Goal: Task Accomplishment & Management: Complete application form

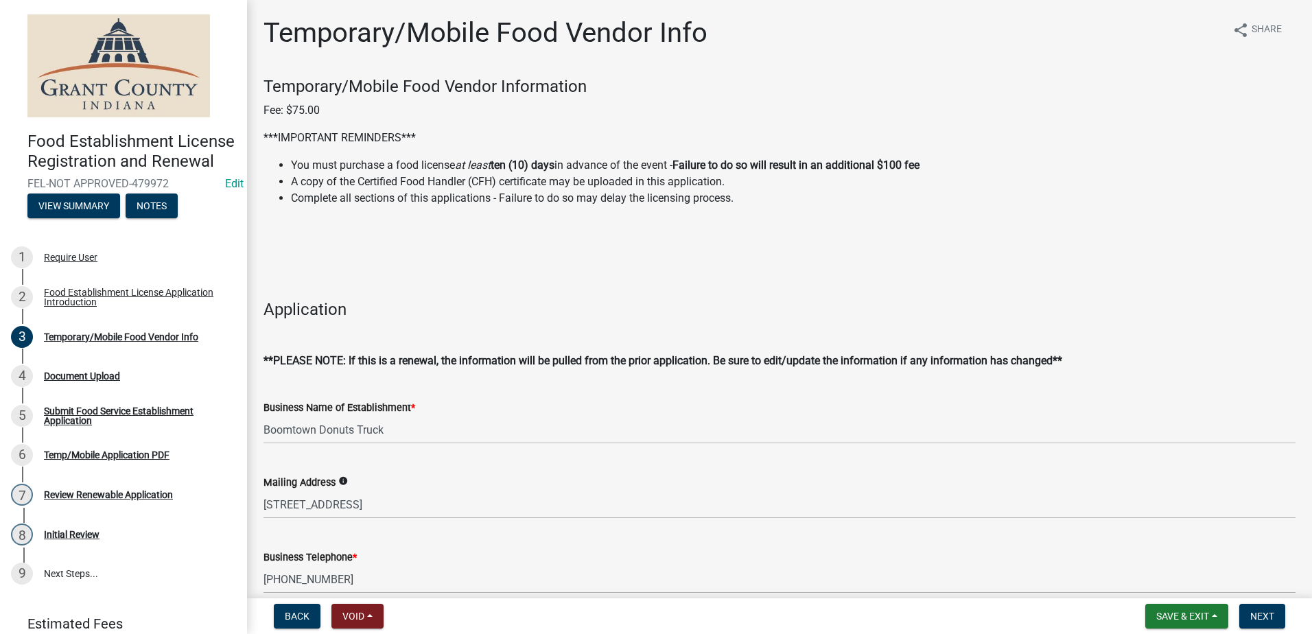
select select "38213c85-e9e8-42e7-b9ec-3b2f4bd2dba8"
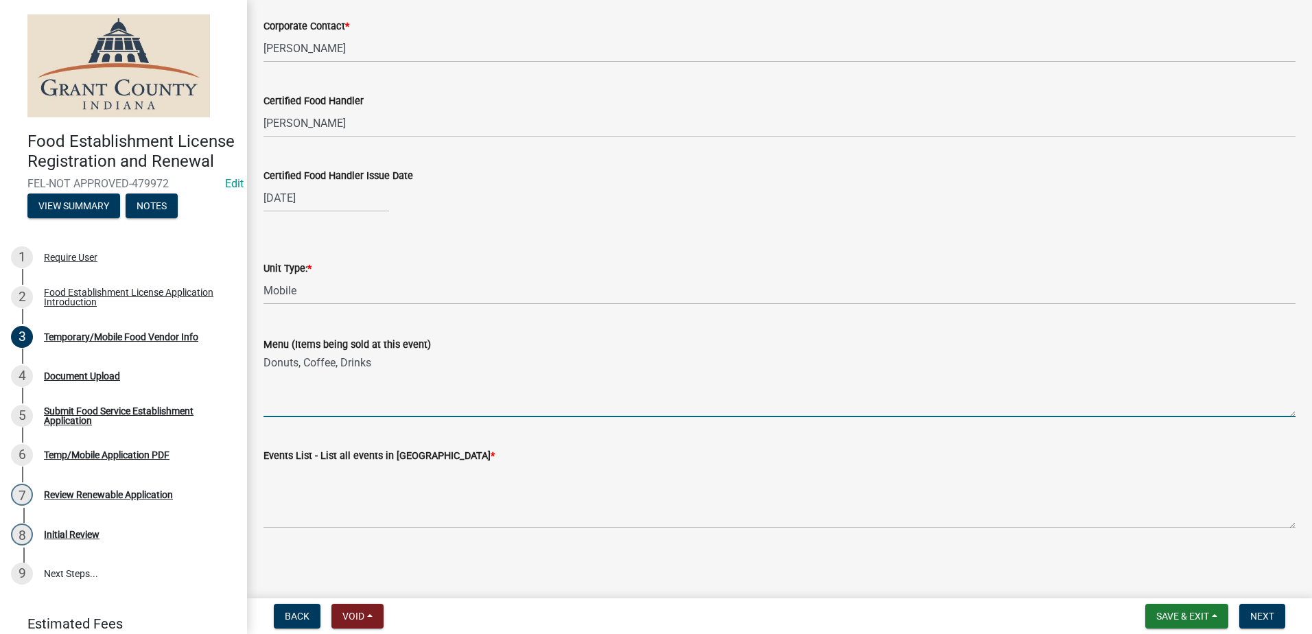
click at [329, 526] on wm-data-entity-input "Events List - List all events in [GEOGRAPHIC_DATA] *" at bounding box center [779, 483] width 1032 height 111
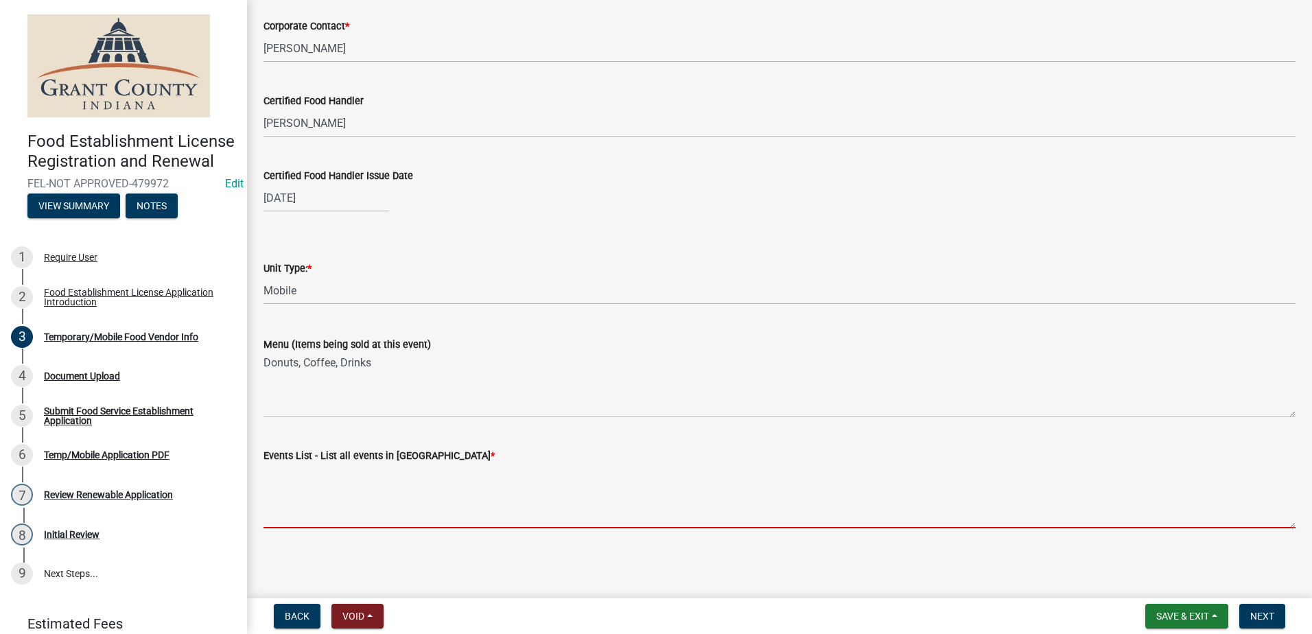
click at [329, 523] on textarea "Events List - List all events in [GEOGRAPHIC_DATA] *" at bounding box center [779, 496] width 1032 height 64
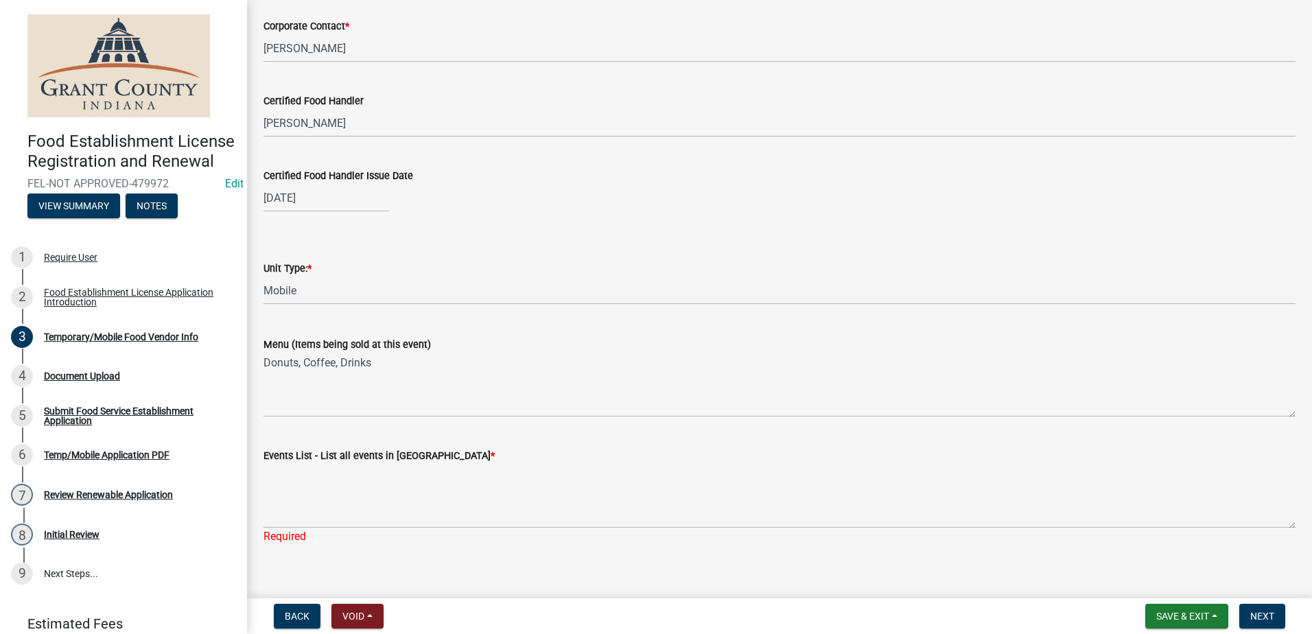
click at [338, 569] on main "Temporary/Mobile Food Vendor Info share Share Temporary/Mobile Food Vendor Info…" at bounding box center [779, 296] width 1065 height 593
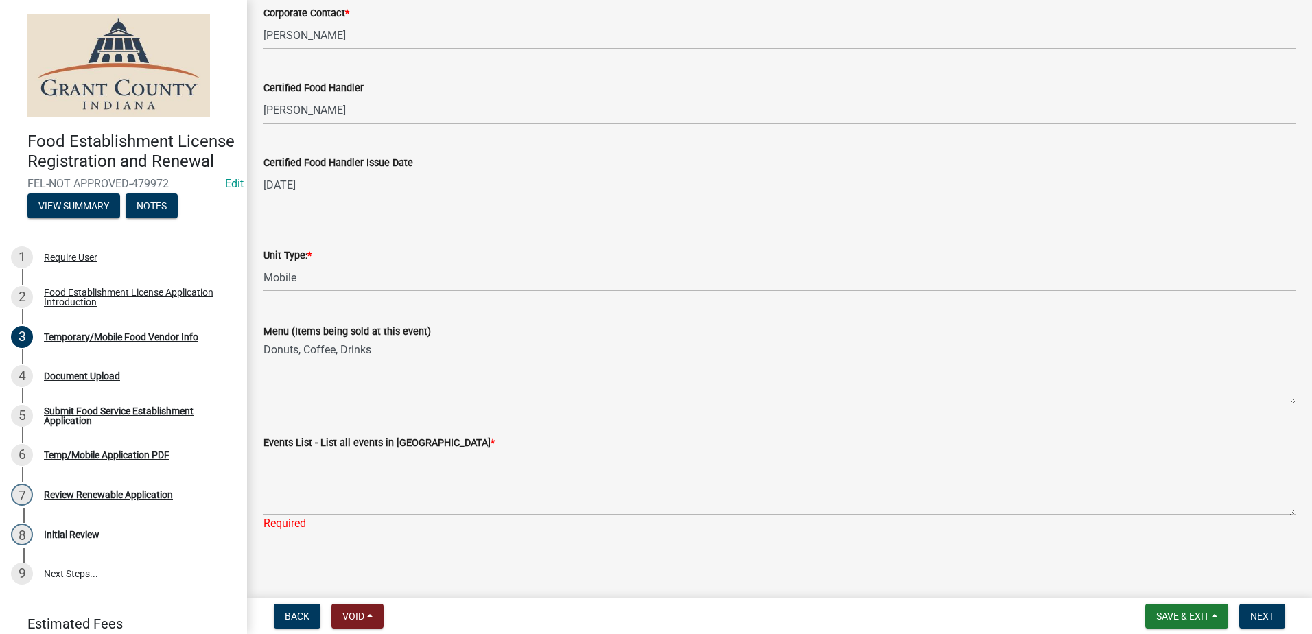
scroll to position [1225, 0]
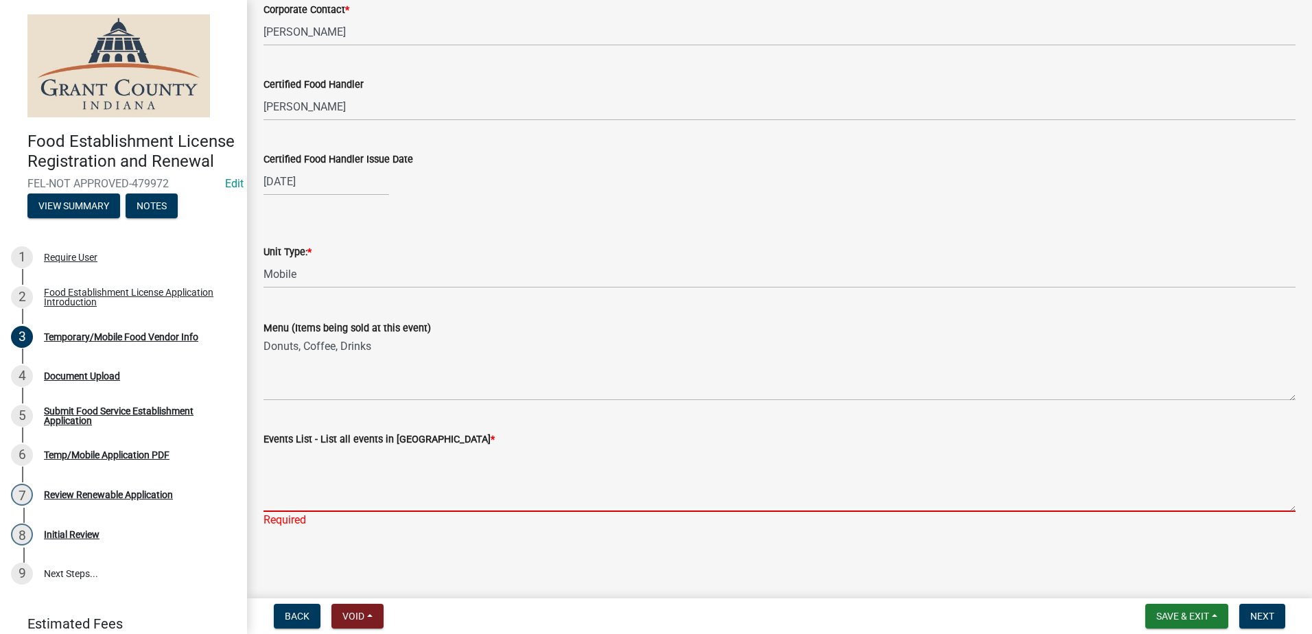
click at [328, 480] on textarea "Events List - List all events in [GEOGRAPHIC_DATA] *" at bounding box center [779, 479] width 1032 height 64
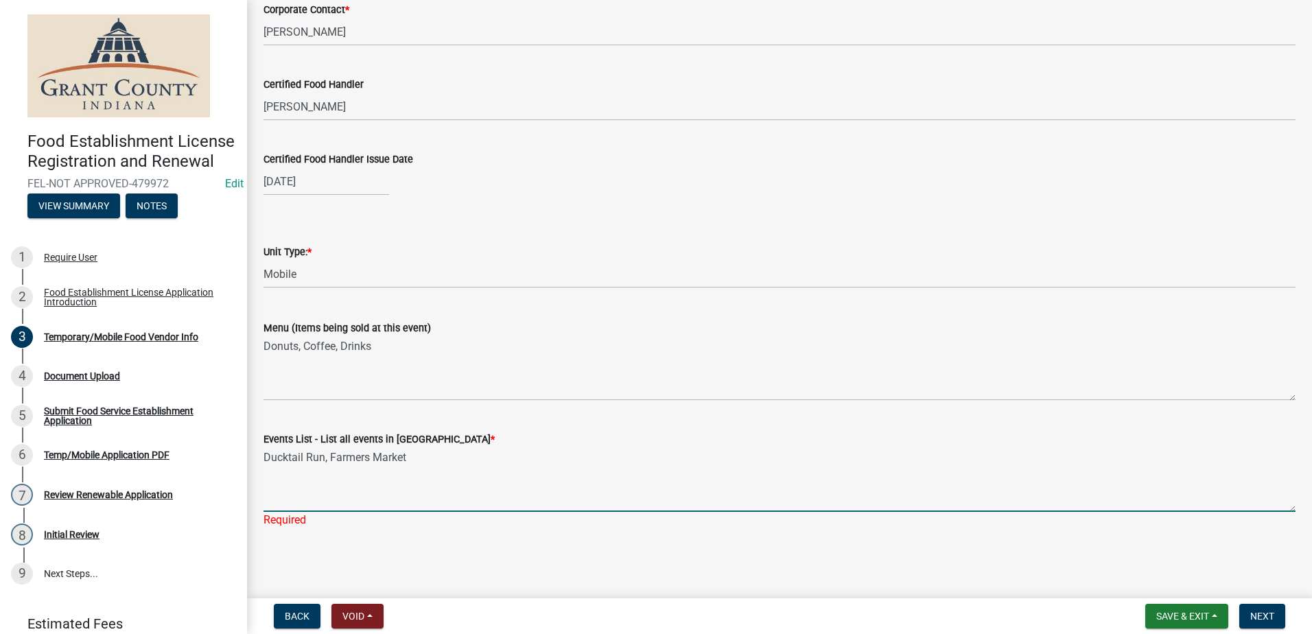
type textarea "Ducktail Run, Farmers Market"
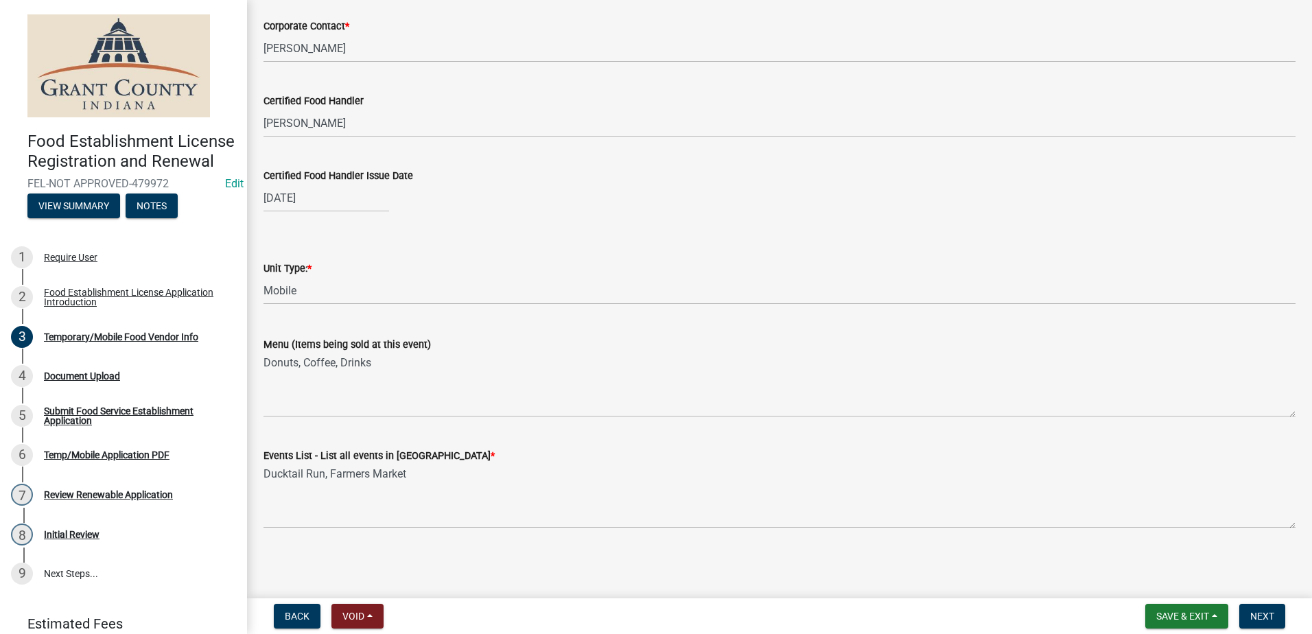
scroll to position [1208, 0]
click at [499, 536] on wm-data-entity-input "Events List - List all events in [GEOGRAPHIC_DATA] * Ducktail Run, Farmers Mark…" at bounding box center [779, 483] width 1032 height 111
click at [1251, 610] on button "Next" at bounding box center [1262, 616] width 46 height 25
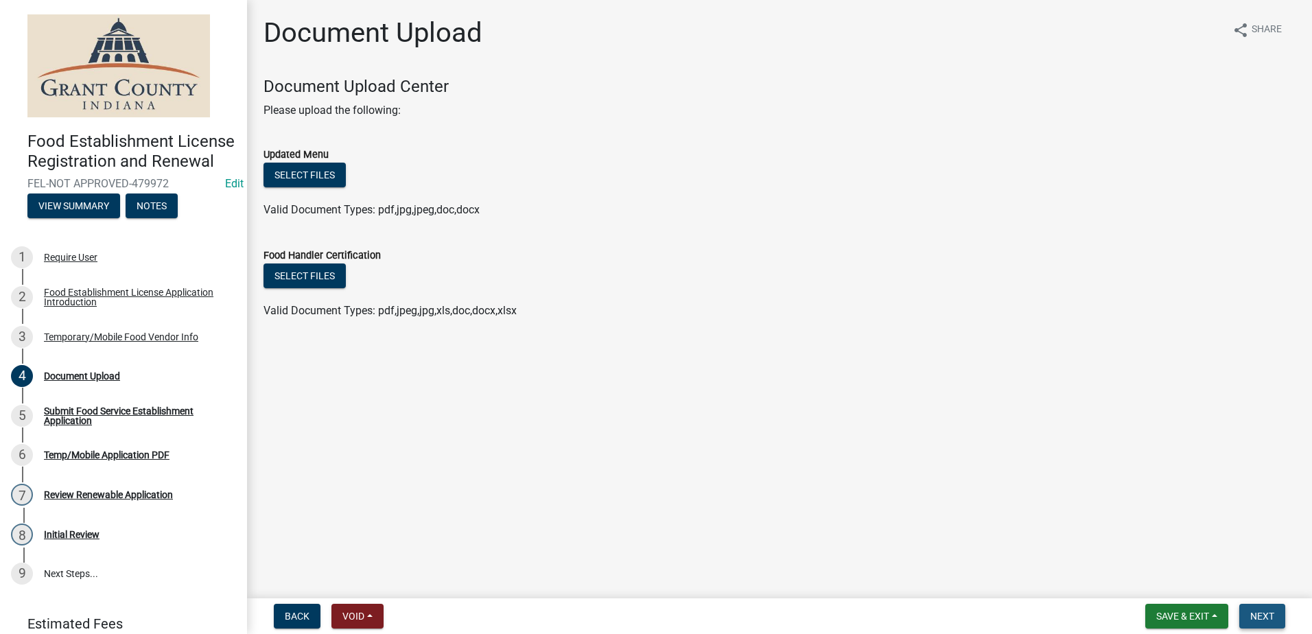
click at [1264, 615] on span "Next" at bounding box center [1262, 616] width 24 height 11
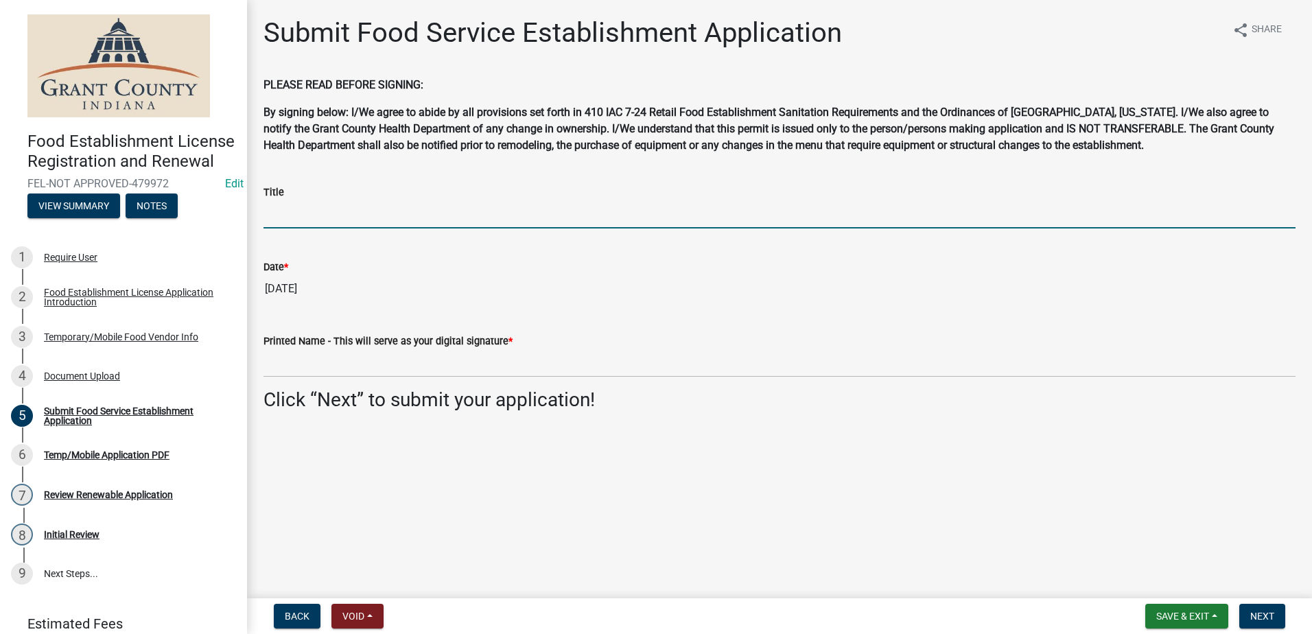
click at [401, 217] on input "Title" at bounding box center [779, 214] width 1032 height 28
type input "Owner"
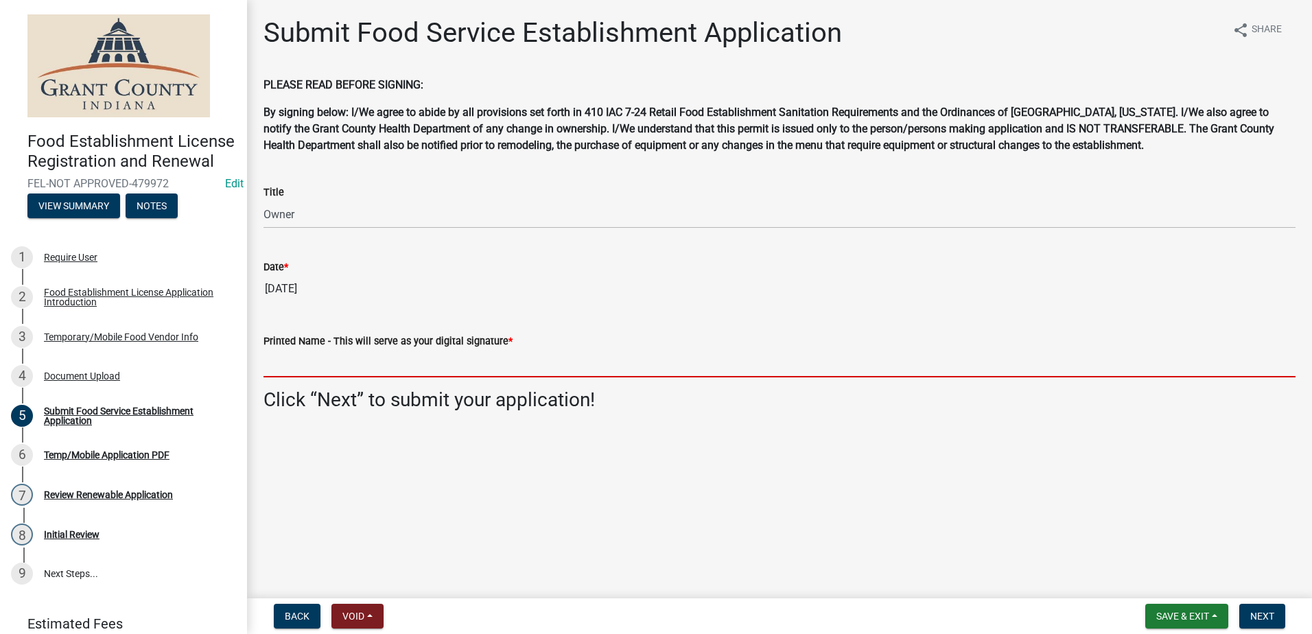
click at [406, 360] on input "Printed Name - This will serve as your digital signature *" at bounding box center [779, 363] width 1032 height 28
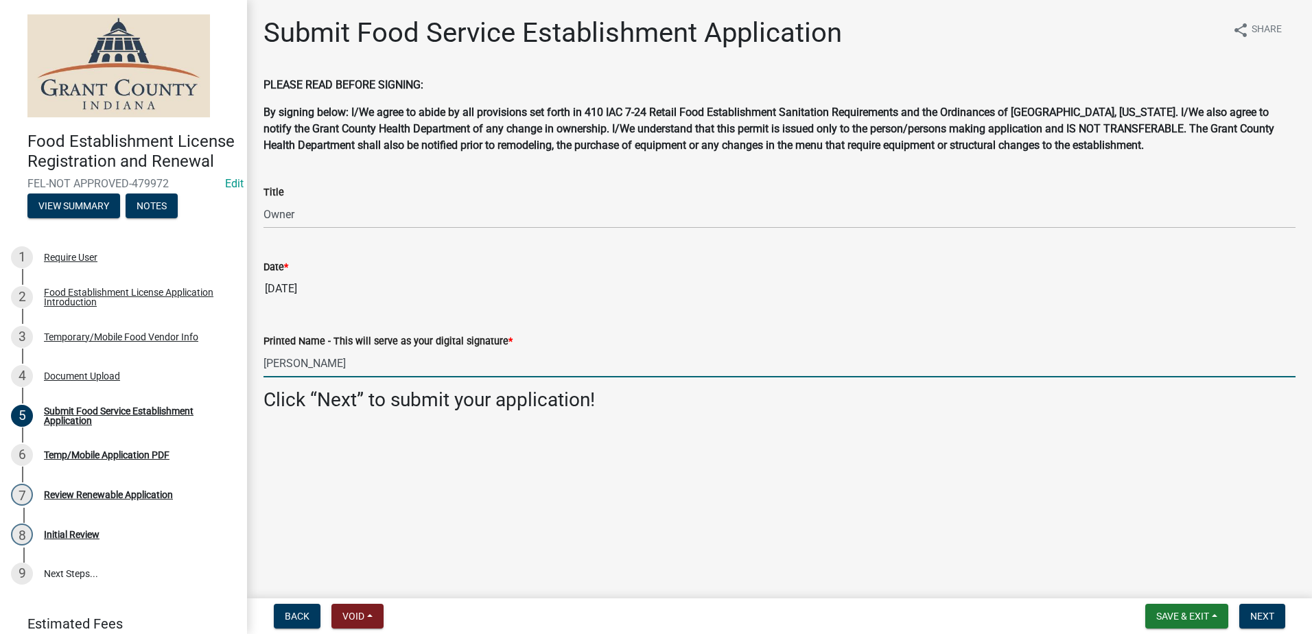
type input "[PERSON_NAME]"
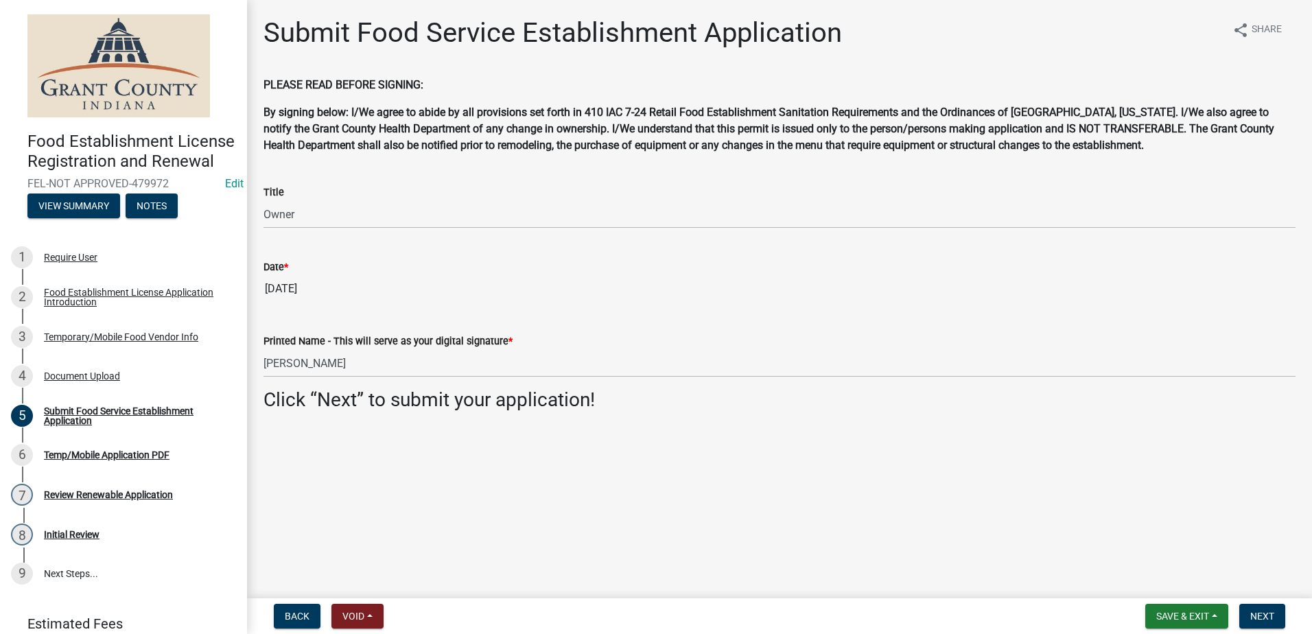
click at [534, 471] on main "Submit Food Service Establishment Application share Share PLEASE READ BEFORE SI…" at bounding box center [779, 296] width 1065 height 593
click at [1245, 612] on button "Next" at bounding box center [1262, 616] width 46 height 25
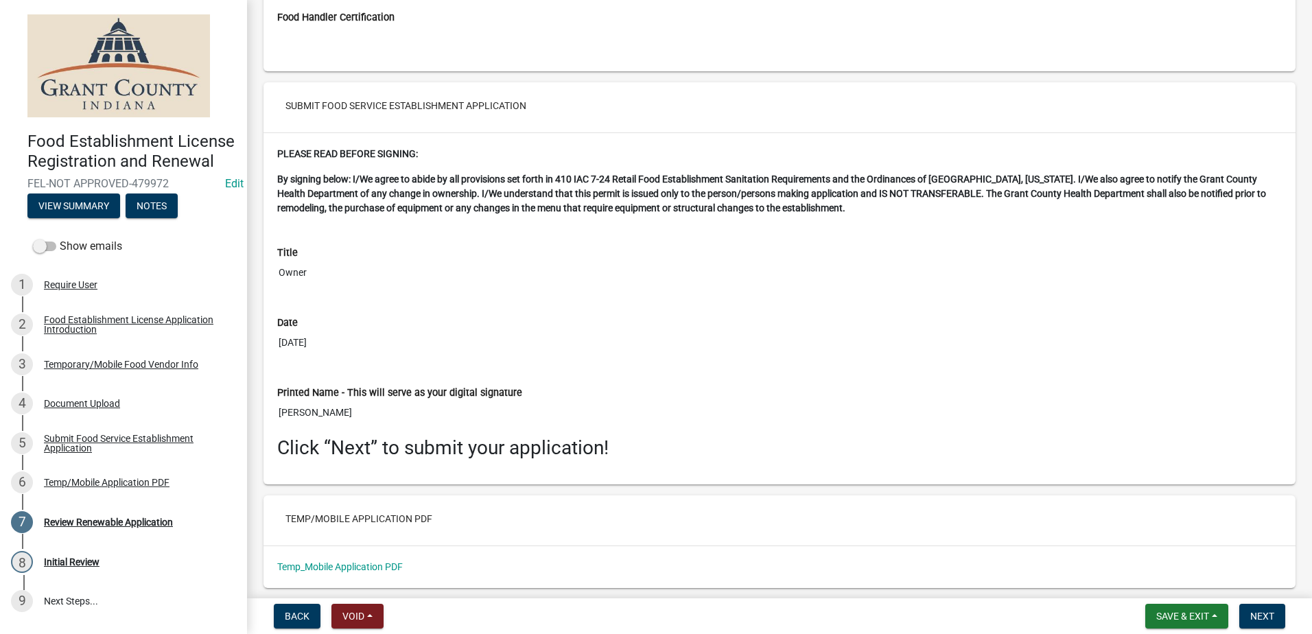
scroll to position [2702, 0]
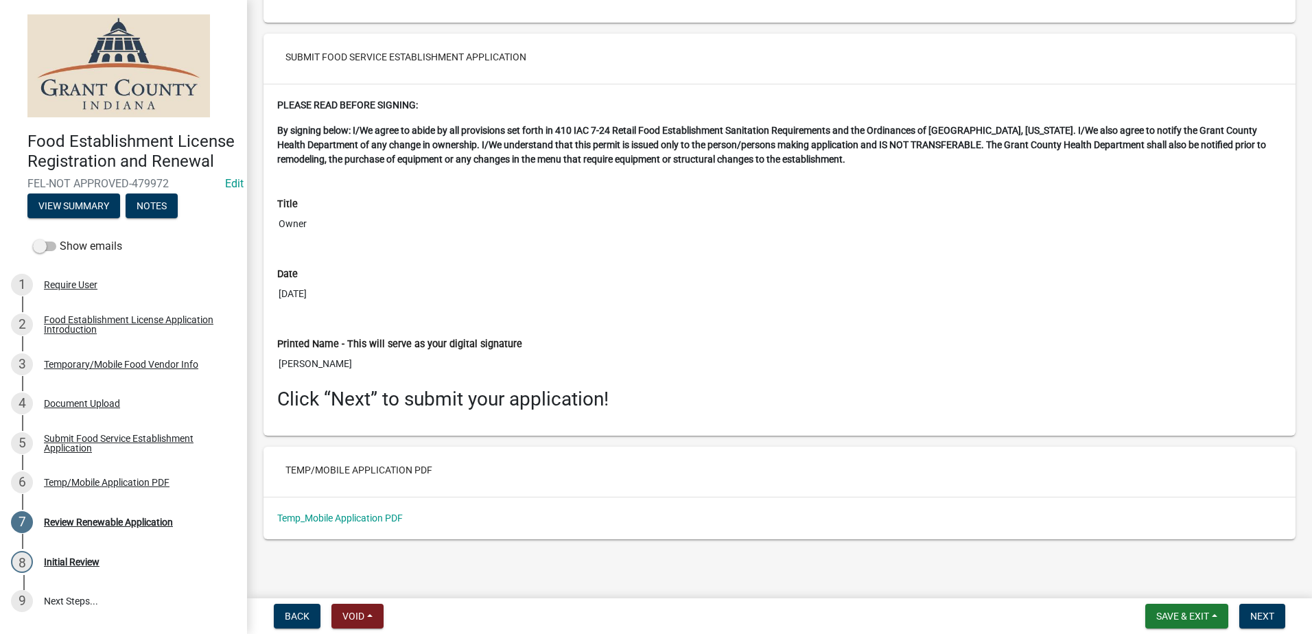
click at [384, 511] on div "Temp_Mobile Application PDF" at bounding box center [779, 518] width 1025 height 14
click at [370, 516] on link "Temp_Mobile Application PDF" at bounding box center [340, 517] width 126 height 11
click at [1262, 613] on span "Next" at bounding box center [1262, 616] width 24 height 11
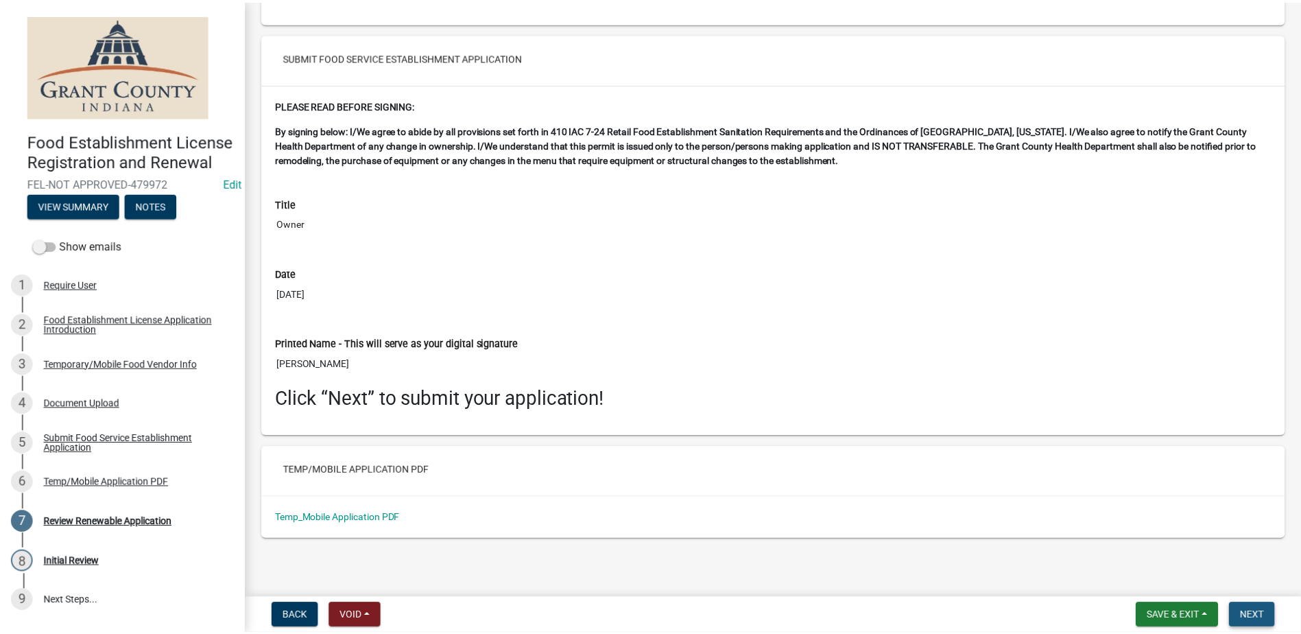
scroll to position [0, 0]
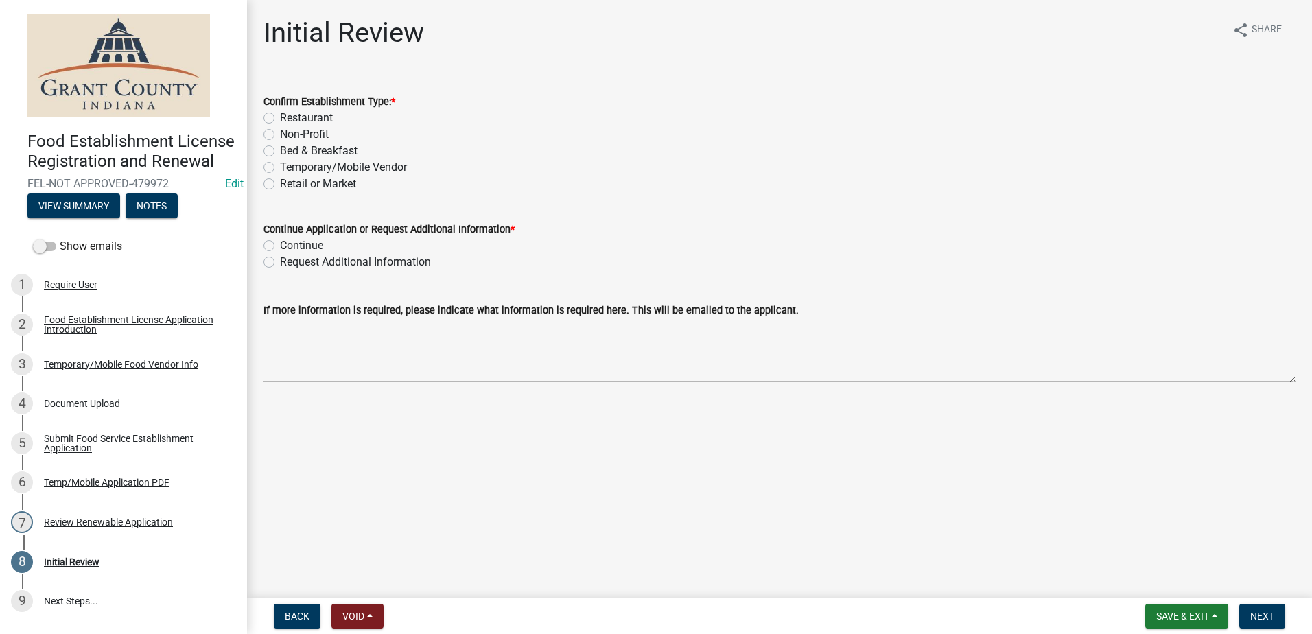
click at [280, 169] on label "Temporary/Mobile Vendor" at bounding box center [343, 167] width 127 height 16
click at [280, 168] on input "Temporary/Mobile Vendor" at bounding box center [284, 163] width 9 height 9
radio input "true"
click at [280, 244] on label "Continue" at bounding box center [301, 245] width 43 height 16
click at [280, 244] on input "Continue" at bounding box center [284, 241] width 9 height 9
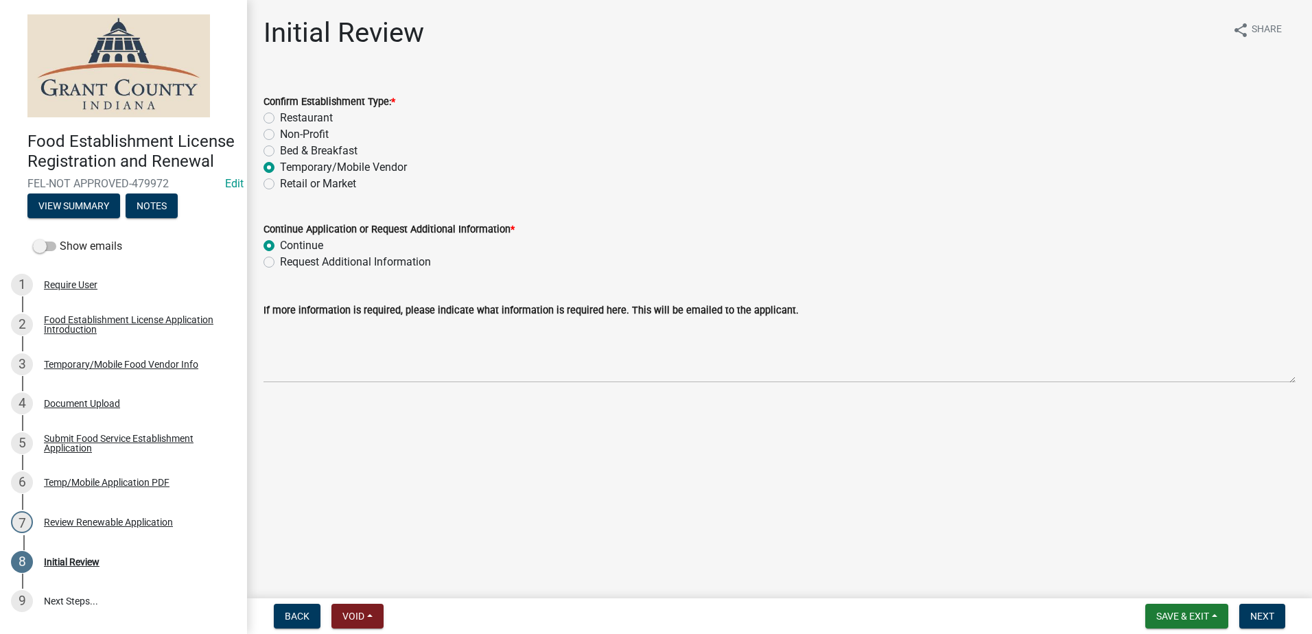
radio input "true"
click at [449, 436] on main "Initial Review share Share Confirm Establishment Type: * Restaurant Non-Profit …" at bounding box center [779, 296] width 1065 height 593
click at [1258, 613] on span "Next" at bounding box center [1262, 616] width 24 height 11
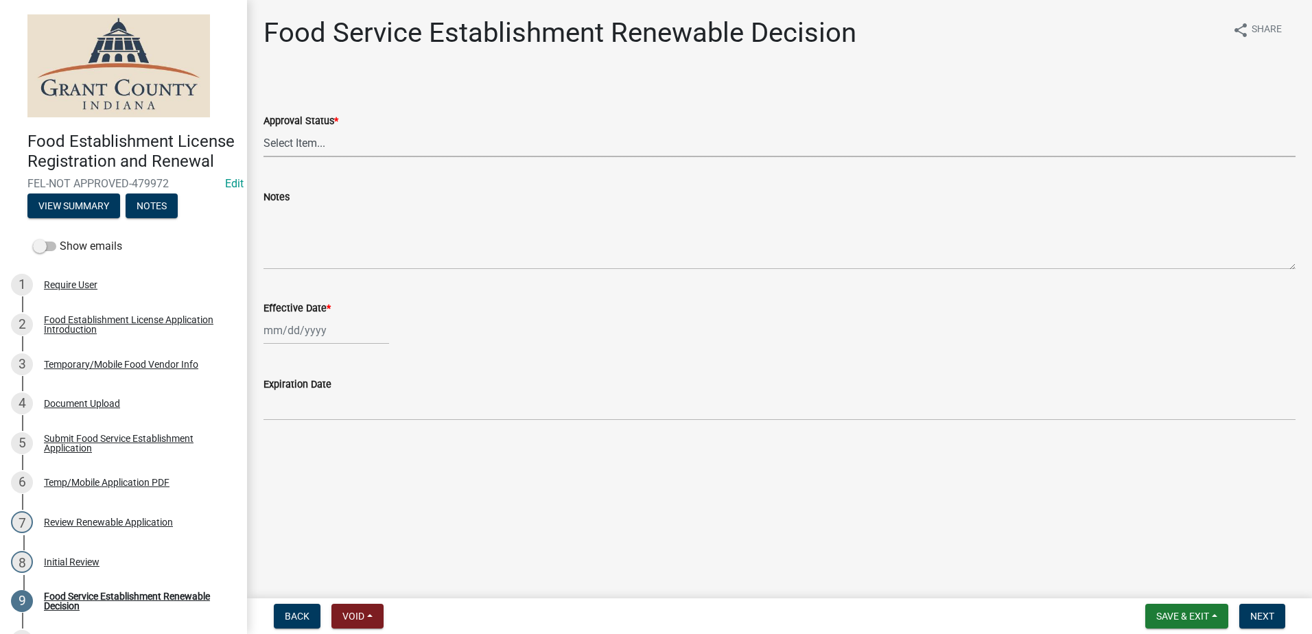
click at [345, 132] on select "Select Item... Approved Denied" at bounding box center [779, 143] width 1032 height 28
click at [263, 129] on select "Select Item... Approved Denied" at bounding box center [779, 143] width 1032 height 28
select select "f8bc5ebe-de22-4857-900a-5f4c078c3457"
select select "9"
select select "2025"
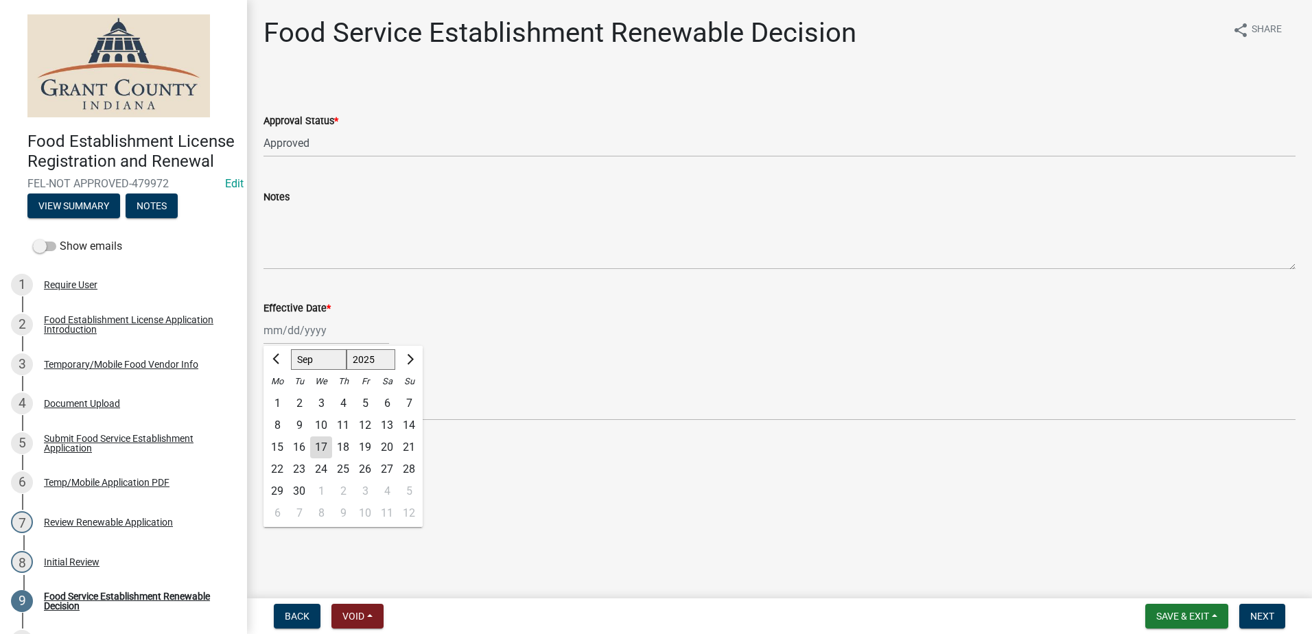
click at [300, 327] on input "Effective Date *" at bounding box center [326, 330] width 126 height 28
click at [318, 445] on div "17" at bounding box center [321, 447] width 22 height 22
type input "[DATE]"
click at [521, 468] on main "Food Service Establishment Renewable Decision share Share Approval Status * Sel…" at bounding box center [779, 296] width 1065 height 593
click at [1267, 613] on span "Next" at bounding box center [1262, 616] width 24 height 11
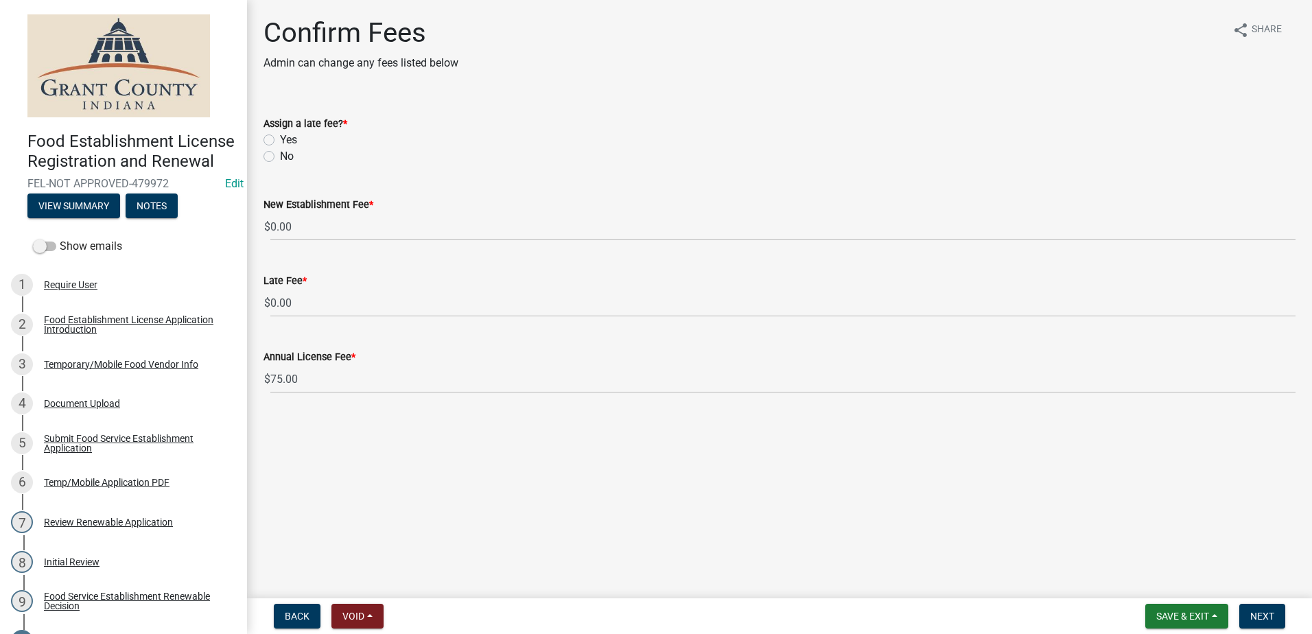
click at [280, 139] on label "Yes" at bounding box center [288, 140] width 17 height 16
click at [280, 139] on input "Yes" at bounding box center [284, 136] width 9 height 9
radio input "true"
click at [1258, 624] on button "Next" at bounding box center [1262, 616] width 46 height 25
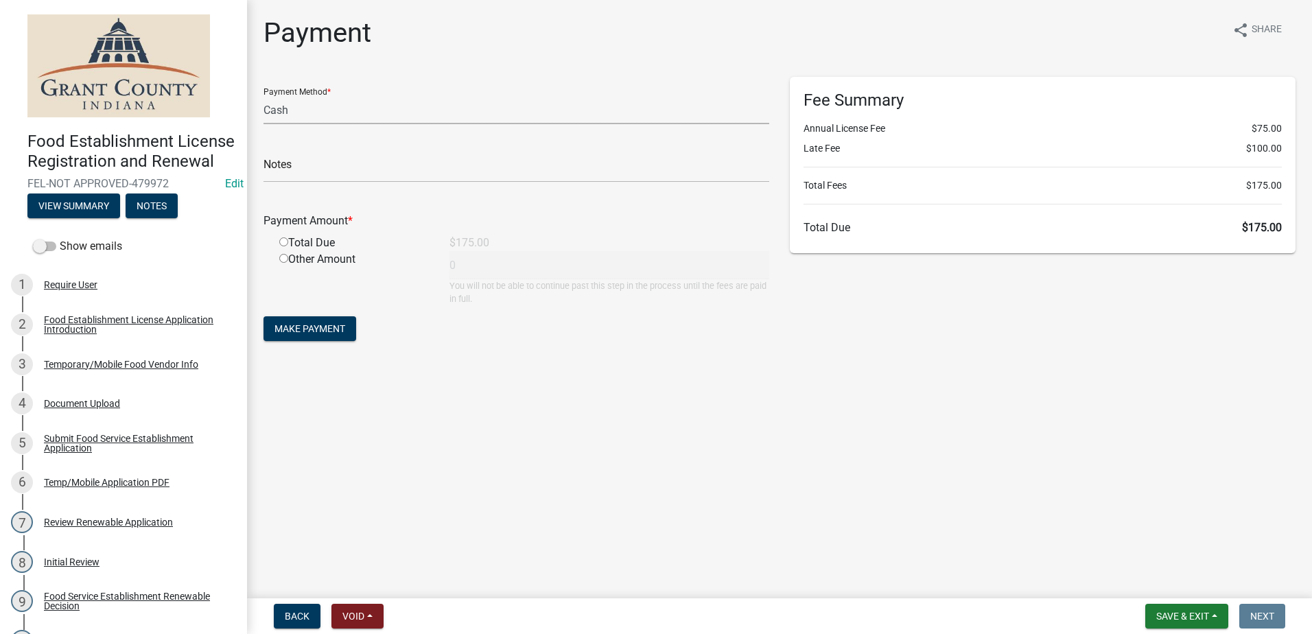
click at [392, 112] on select "Credit Card POS Check Cash" at bounding box center [516, 110] width 506 height 28
select select "0: 2"
click at [263, 96] on select "Credit Card POS Check Cash" at bounding box center [516, 110] width 506 height 28
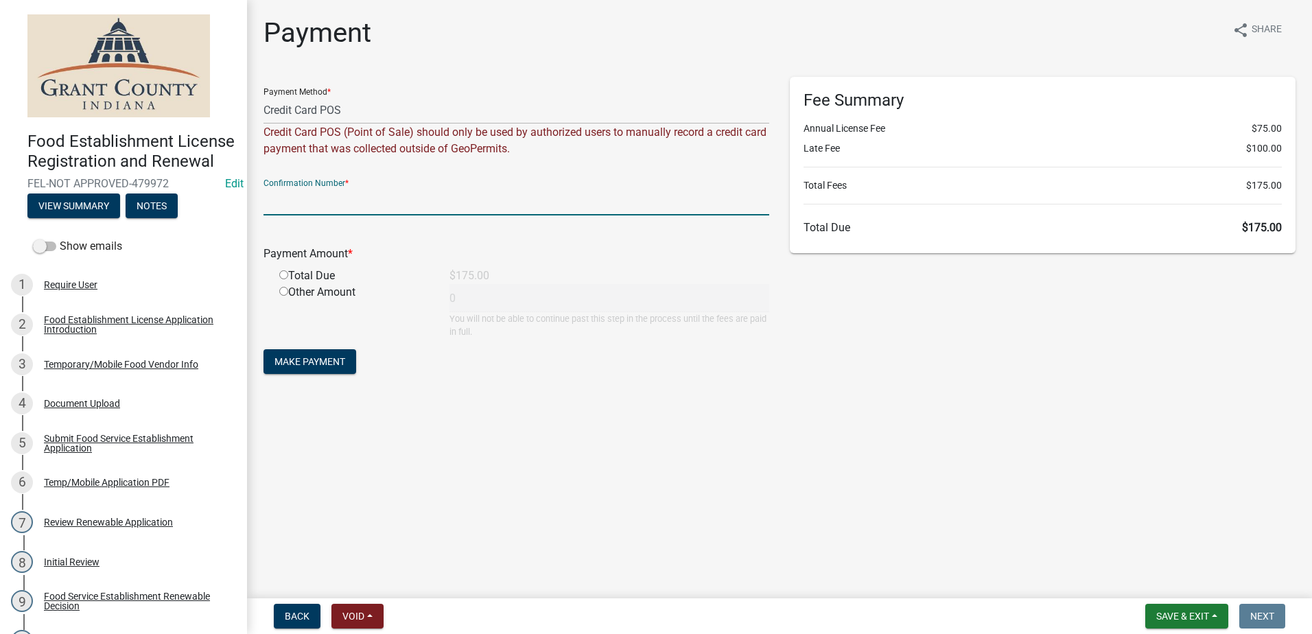
click at [403, 190] on input "text" at bounding box center [516, 201] width 506 height 28
type input "14992086"
click at [282, 272] on input "radio" at bounding box center [283, 274] width 9 height 9
radio input "true"
type input "175"
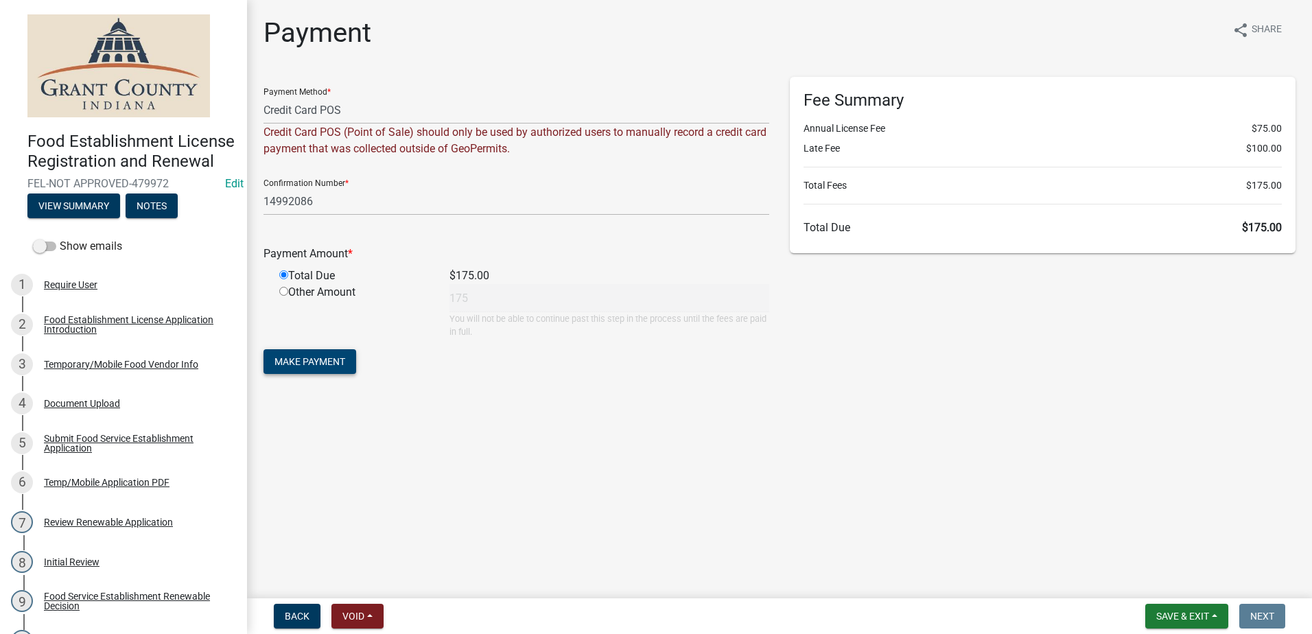
click at [302, 359] on span "Make Payment" at bounding box center [309, 361] width 71 height 11
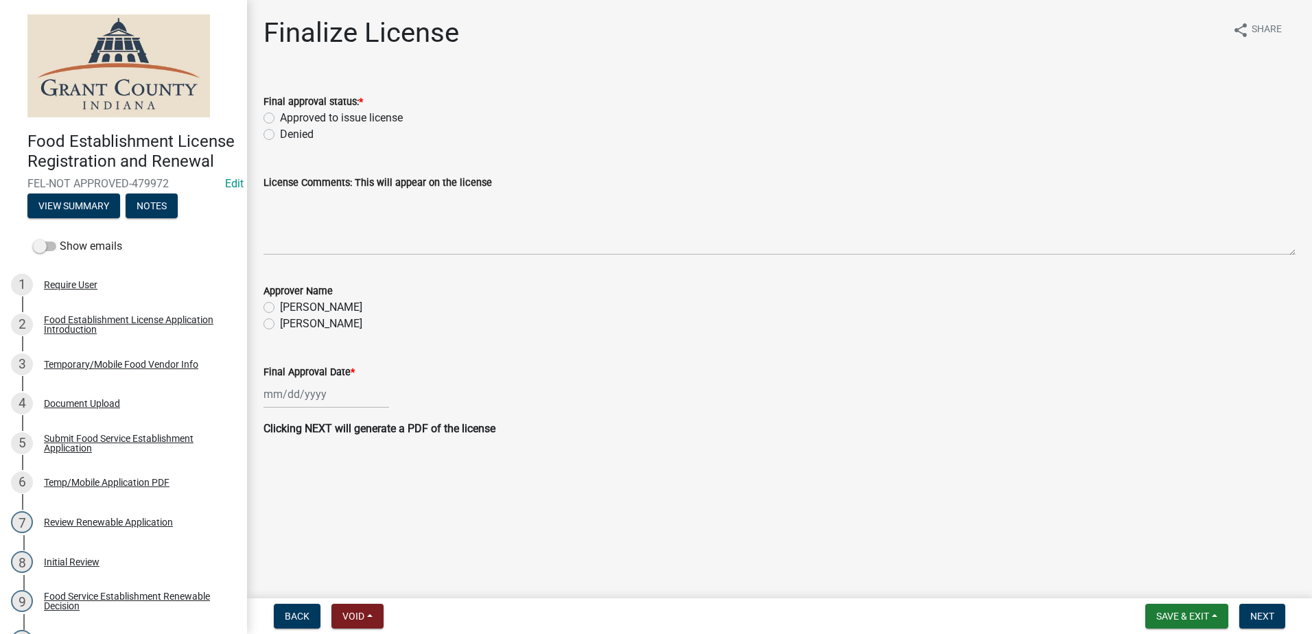
click at [280, 115] on label "Approved to issue license" at bounding box center [341, 118] width 123 height 16
click at [280, 115] on input "Approved to issue license" at bounding box center [284, 114] width 9 height 9
radio input "true"
click at [280, 326] on label "[PERSON_NAME]" at bounding box center [321, 324] width 82 height 16
click at [280, 325] on input "[PERSON_NAME]" at bounding box center [284, 320] width 9 height 9
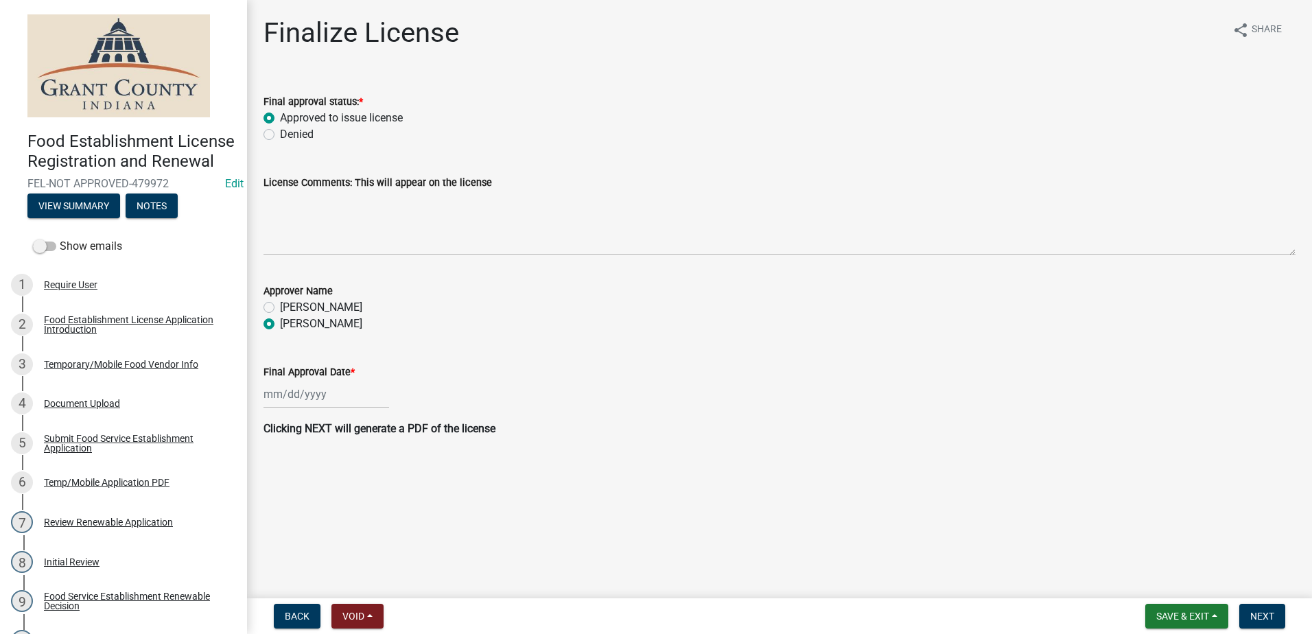
radio input "true"
select select "9"
select select "2025"
click at [303, 399] on div "[PERSON_NAME] Feb Mar Apr [PERSON_NAME][DATE] Oct Nov [DATE] 1526 1527 1528 152…" at bounding box center [326, 394] width 126 height 28
click at [329, 506] on div "17" at bounding box center [321, 511] width 22 height 22
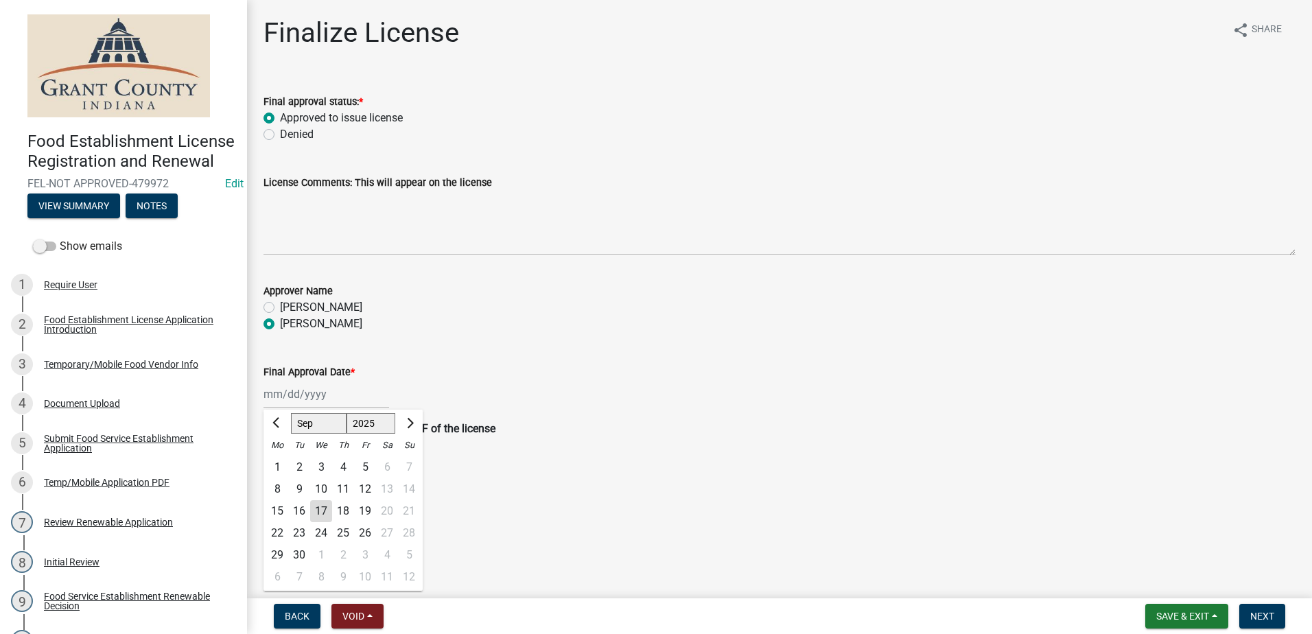
type input "[DATE]"
click at [925, 438] on wm-data-entity-input "Clicking NEXT will generate a PDF of the license" at bounding box center [779, 434] width 1032 height 27
click at [1260, 612] on span "Next" at bounding box center [1262, 616] width 24 height 11
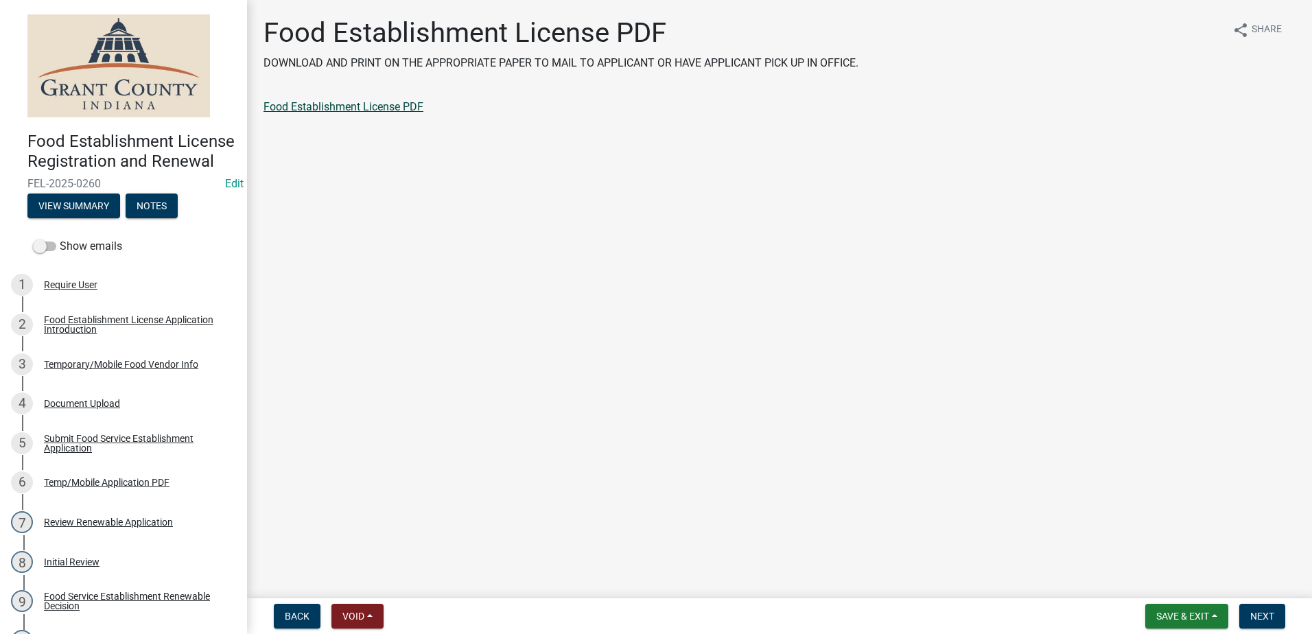
click at [355, 106] on link "Food Establishment License PDF" at bounding box center [343, 106] width 160 height 13
click at [1252, 611] on span "Next" at bounding box center [1262, 616] width 24 height 11
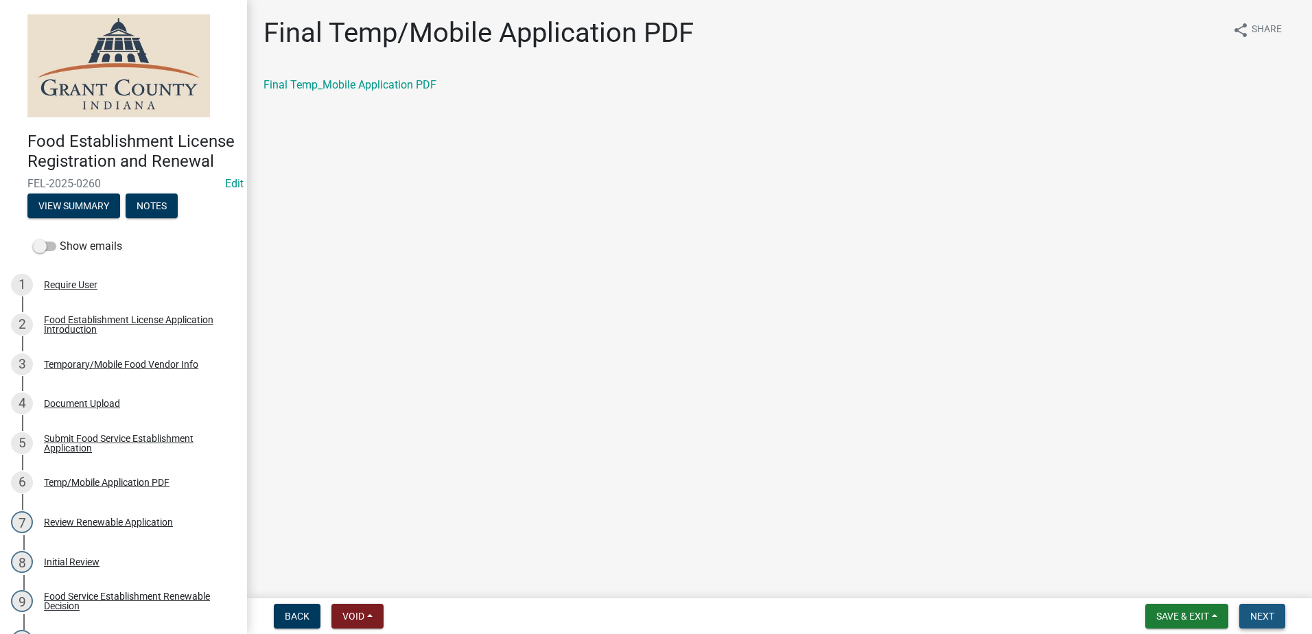
click at [1262, 608] on button "Next" at bounding box center [1262, 616] width 46 height 25
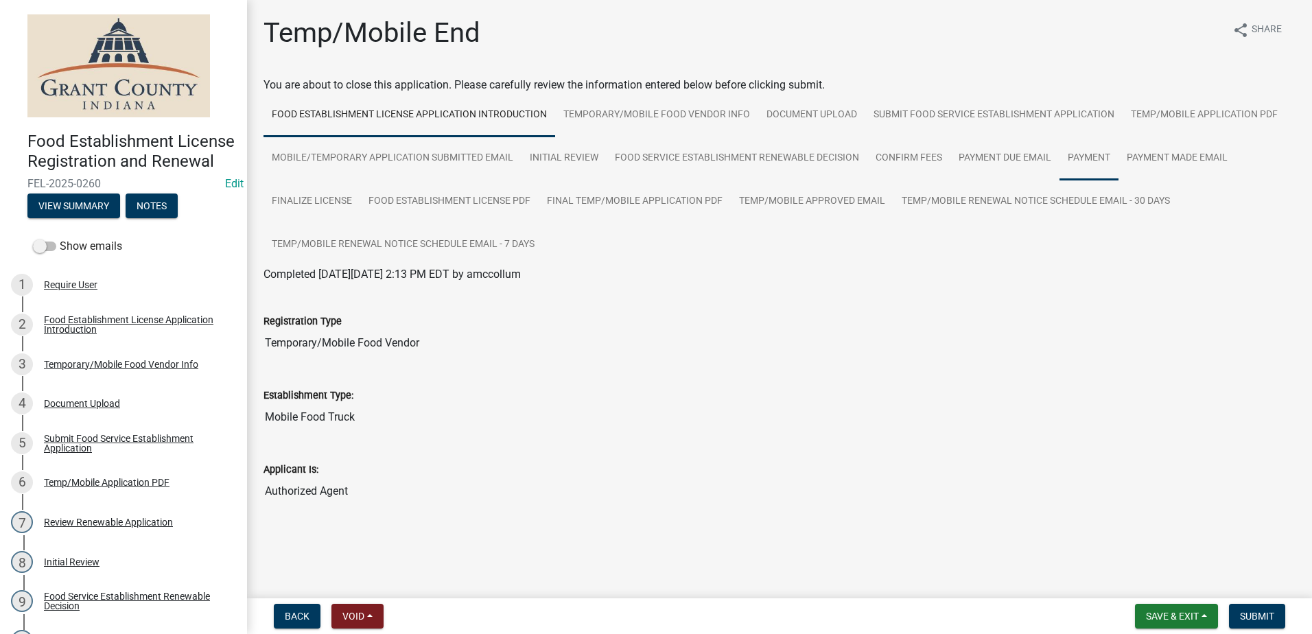
click at [1078, 162] on link "Payment" at bounding box center [1088, 159] width 59 height 44
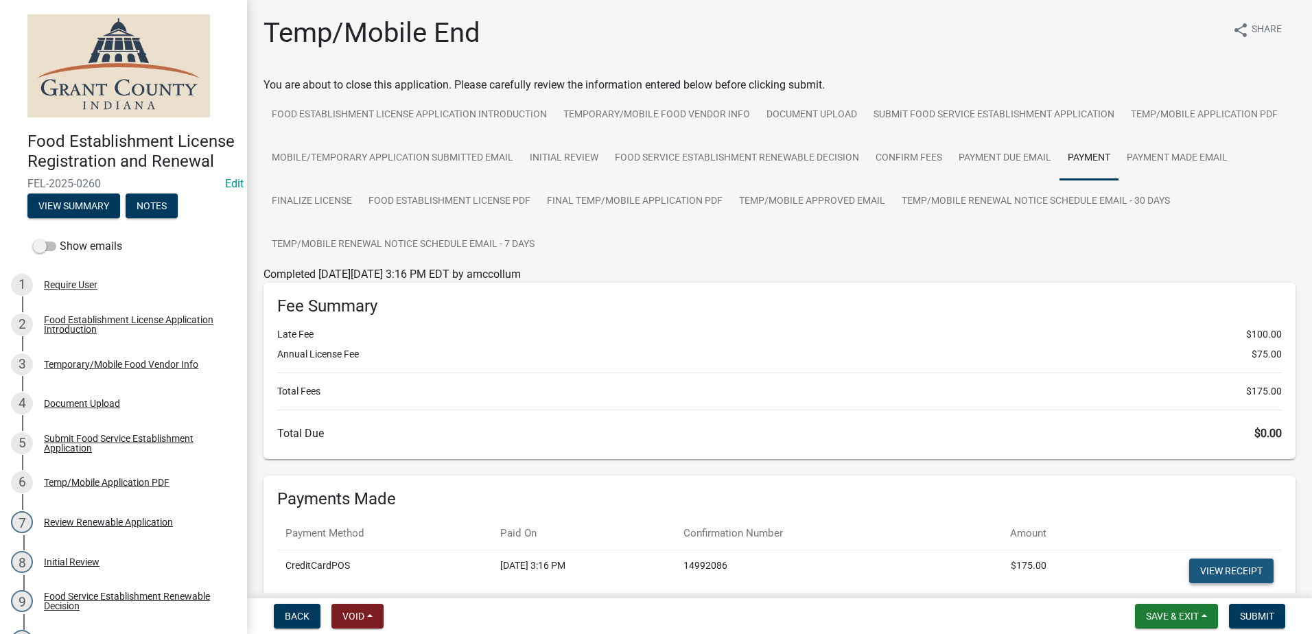
click at [1238, 564] on link "View receipt" at bounding box center [1231, 570] width 84 height 25
click at [1251, 615] on span "Submit" at bounding box center [1257, 616] width 34 height 11
